Goal: Communication & Community: Connect with others

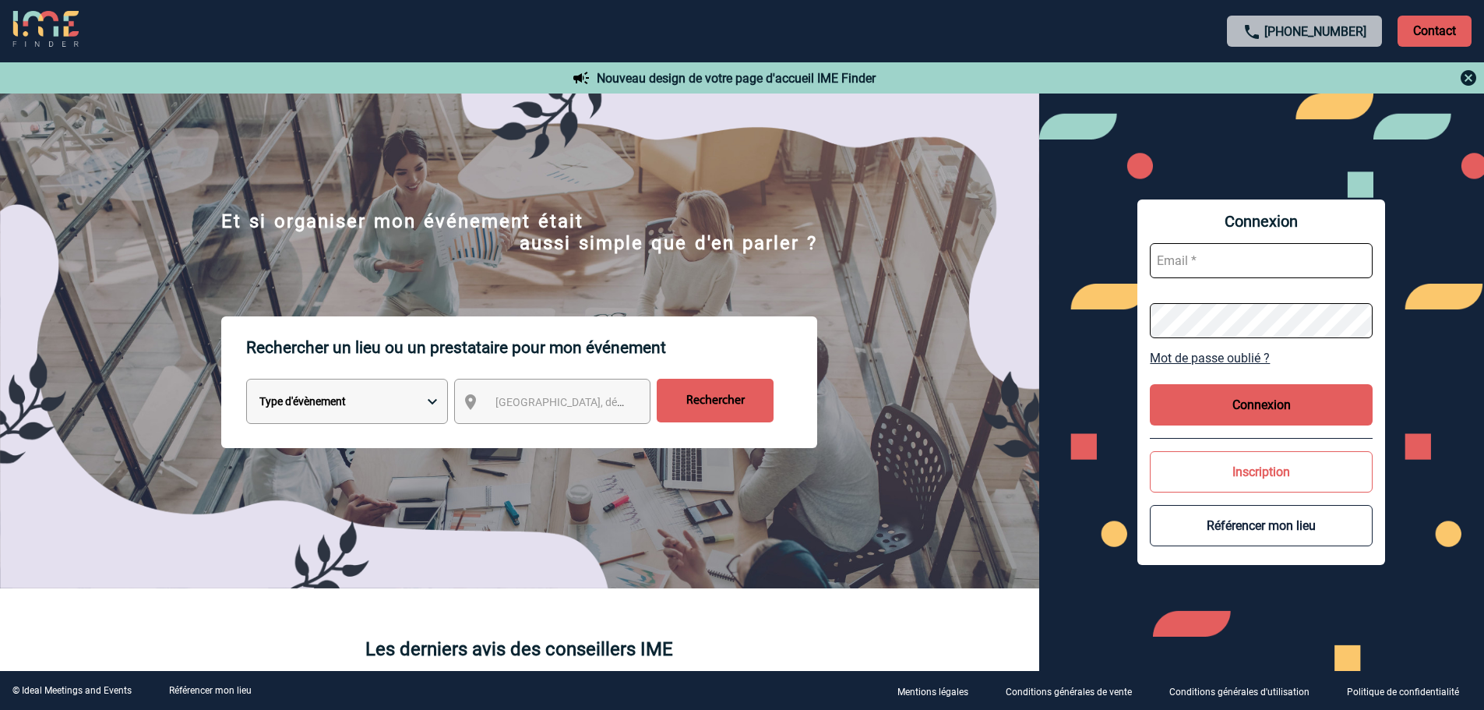
type input "[EMAIL_ADDRESS][DOMAIN_NAME]"
click at [1305, 406] on button "Connexion" at bounding box center [1261, 404] width 223 height 41
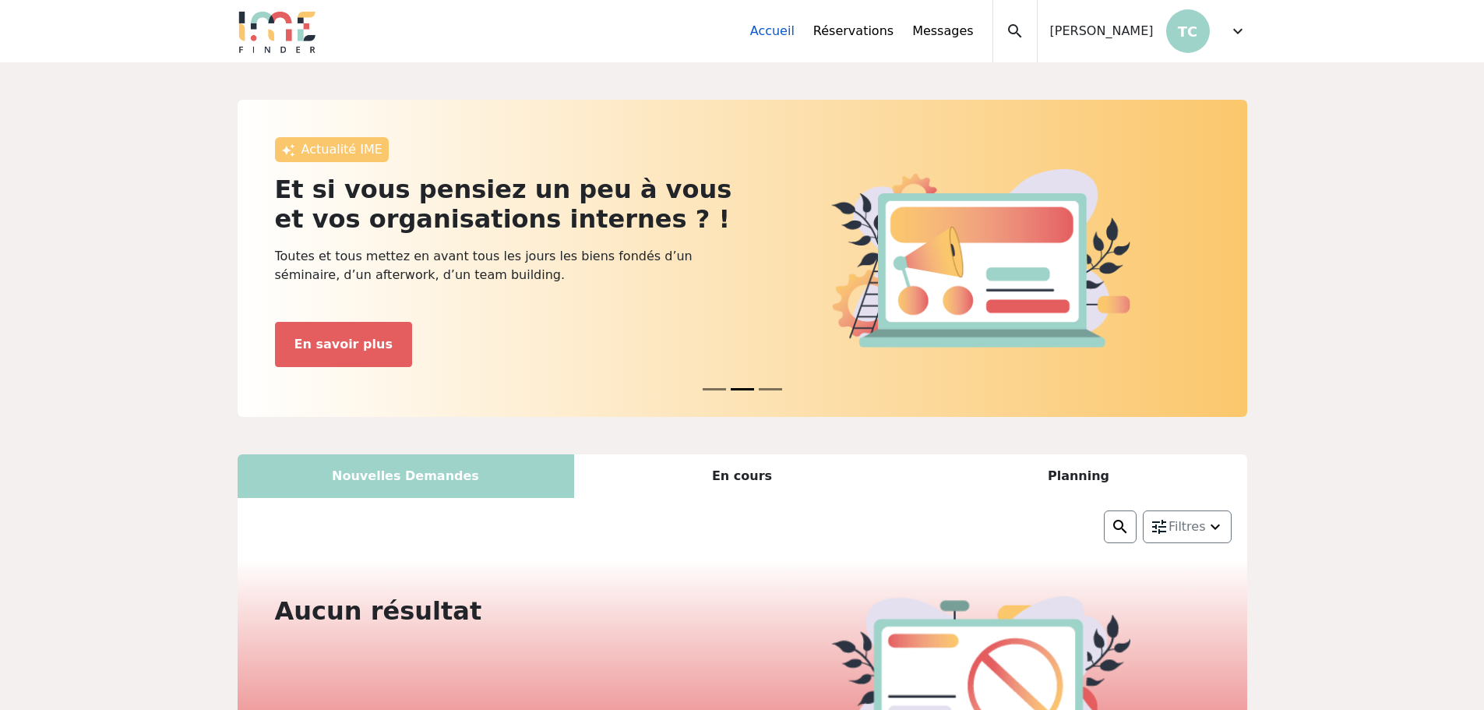
click at [795, 32] on link "Accueil" at bounding box center [772, 31] width 44 height 19
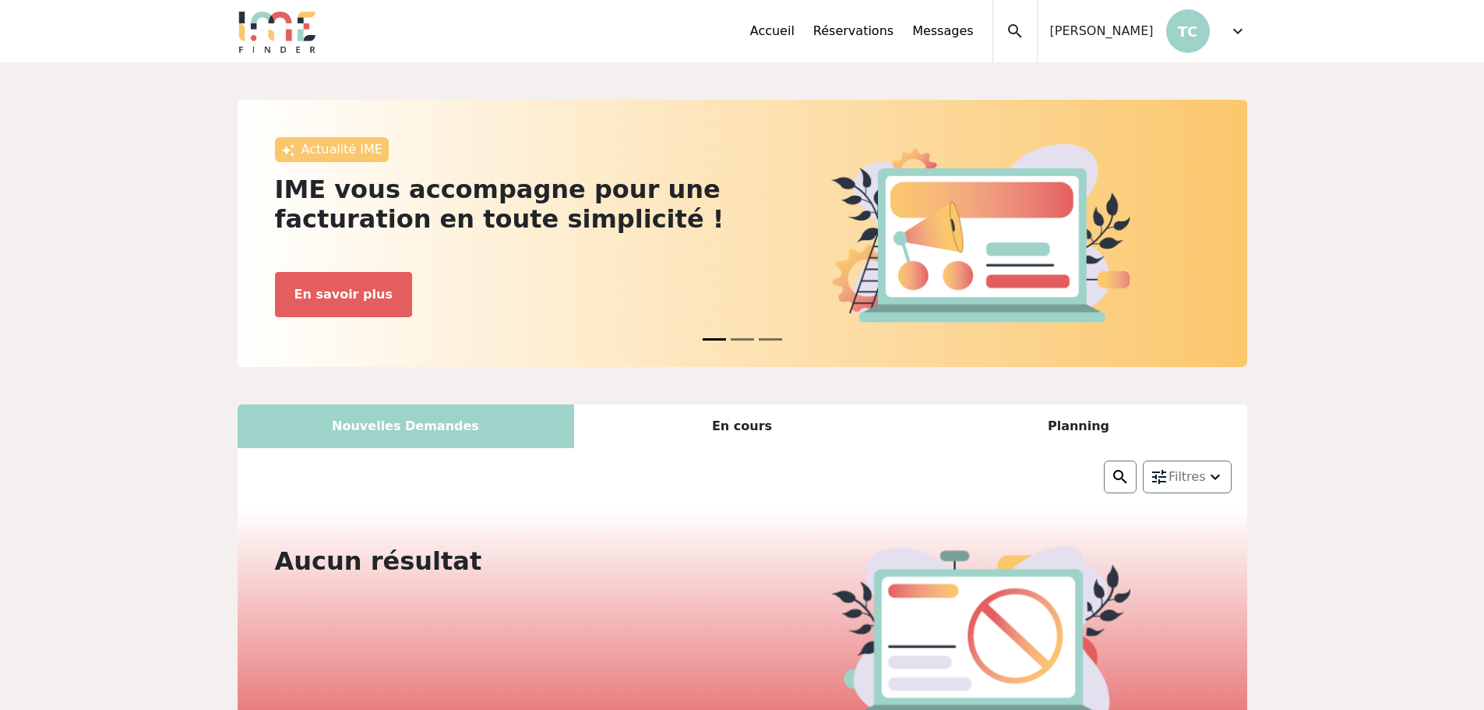
scroll to position [78, 0]
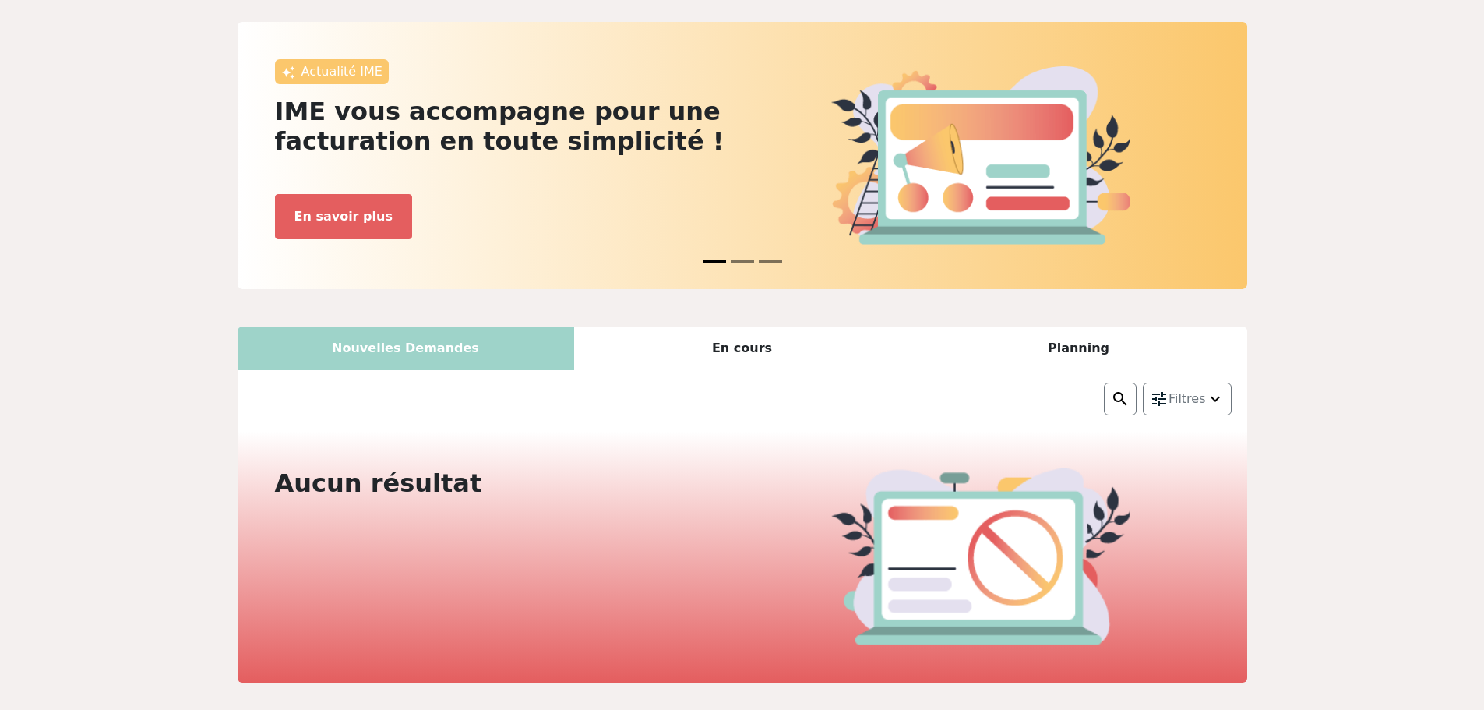
click at [757, 354] on div "En cours" at bounding box center [742, 348] width 337 height 44
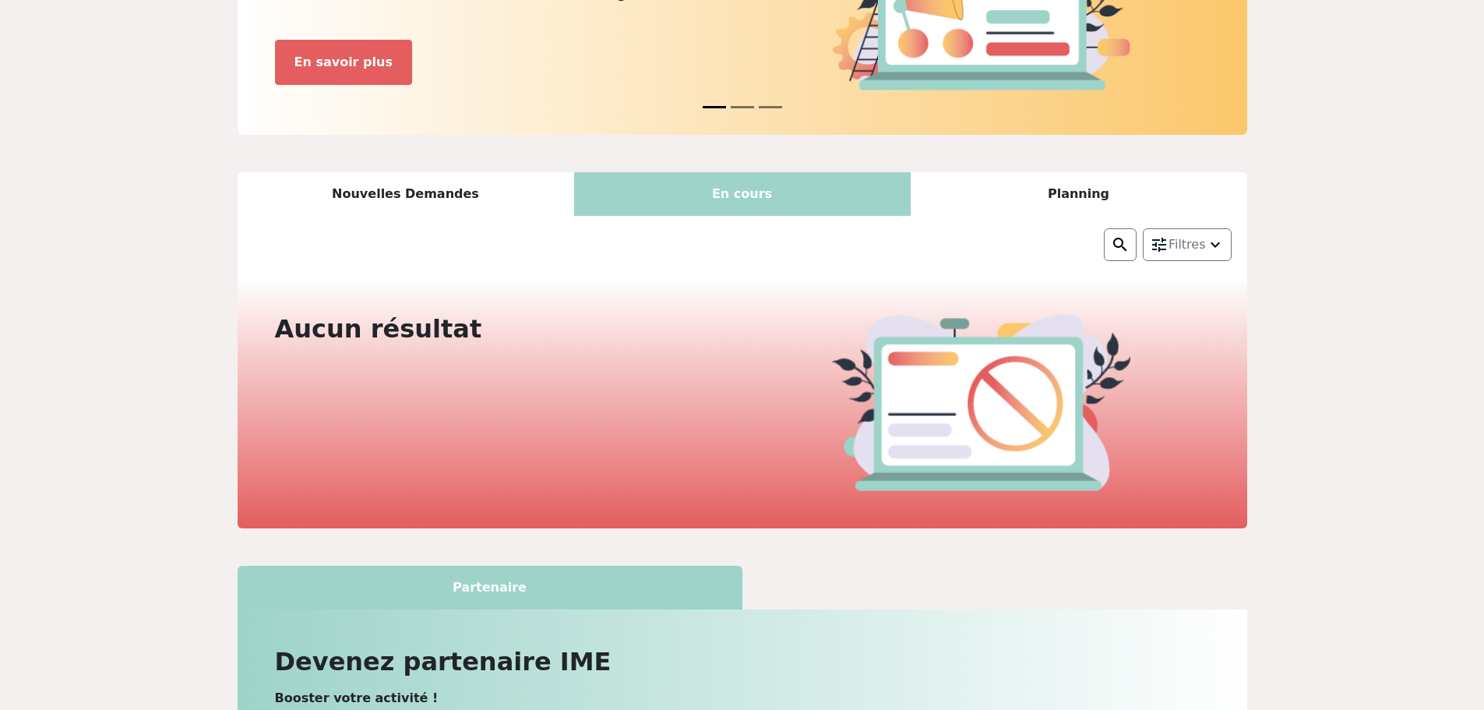
scroll to position [234, 0]
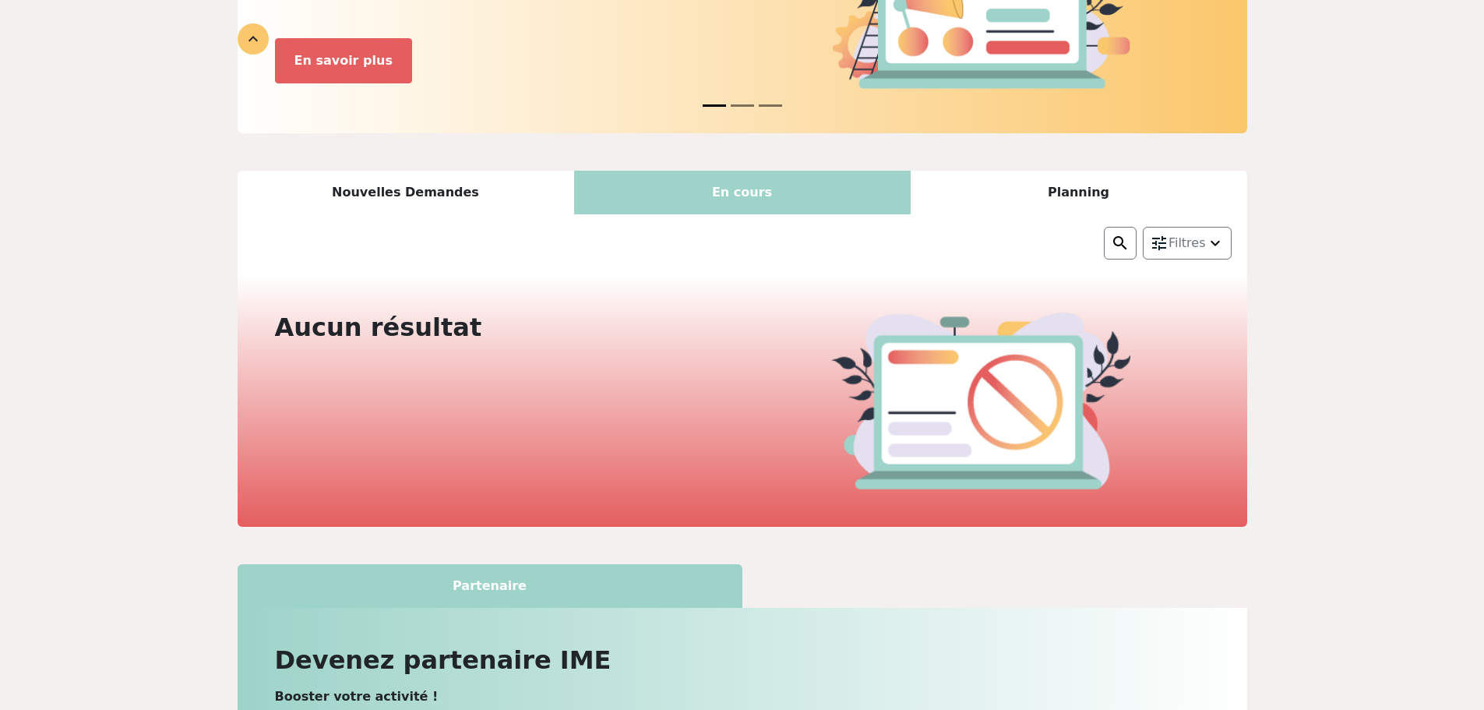
drag, startPoint x: 1055, startPoint y: 197, endPoint x: 1047, endPoint y: 208, distance: 13.4
click at [1056, 197] on div "Planning" at bounding box center [1079, 193] width 337 height 44
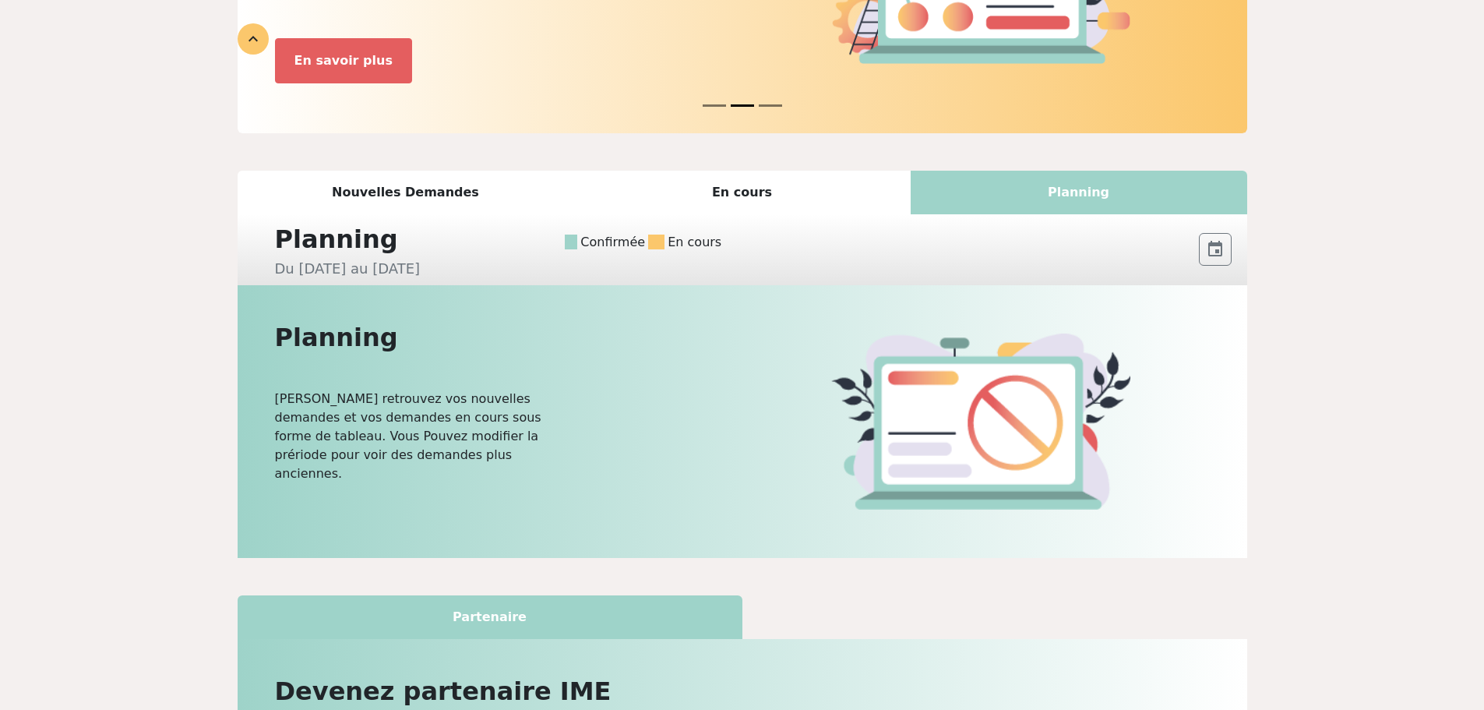
scroll to position [0, 0]
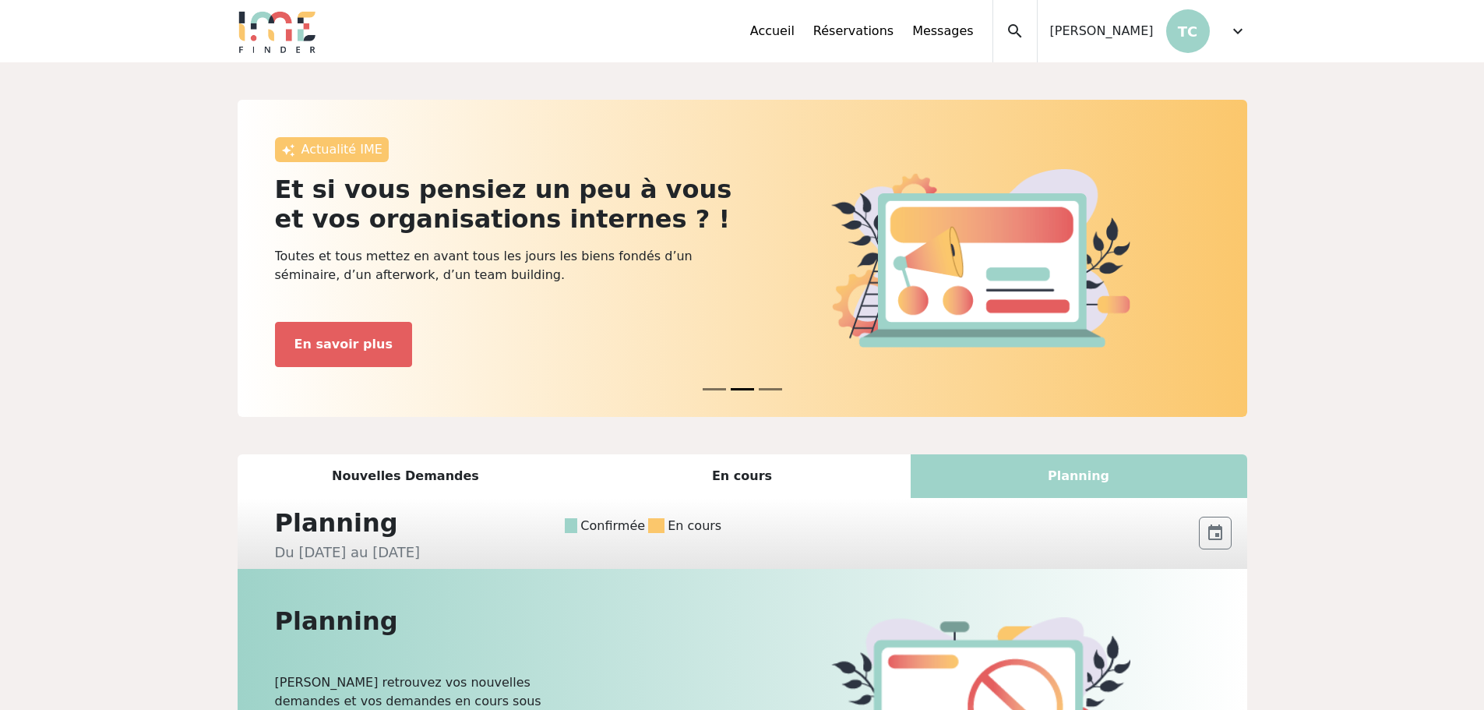
drag, startPoint x: 961, startPoint y: 36, endPoint x: 955, endPoint y: 56, distance: 21.2
click at [962, 36] on link "Messages" at bounding box center [942, 31] width 61 height 19
